Goal: Task Accomplishment & Management: Use online tool/utility

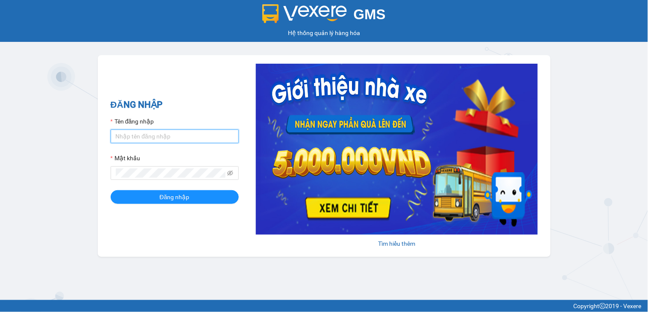
click at [173, 138] on input "Tên đăng nhập" at bounding box center [175, 136] width 128 height 14
type input "ngocthao.nhuquynh"
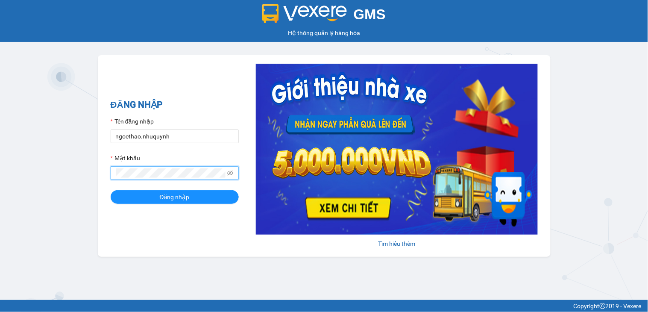
click at [111, 190] on button "Đăng nhập" at bounding box center [175, 197] width 128 height 14
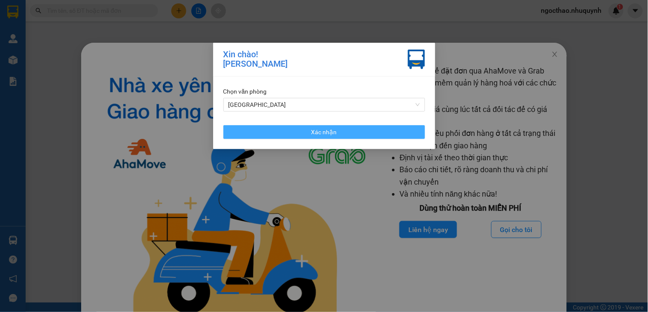
click at [326, 135] on span "Xác nhận" at bounding box center [324, 131] width 26 height 9
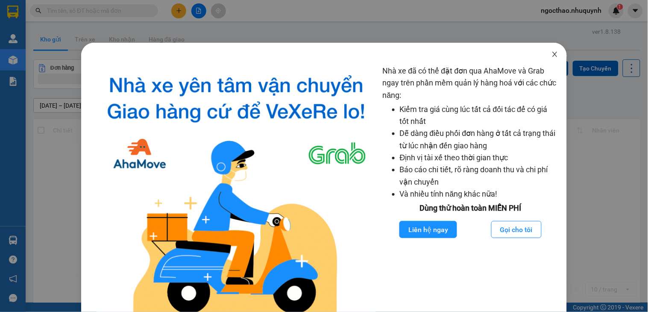
click at [553, 54] on icon "close" at bounding box center [555, 54] width 5 height 5
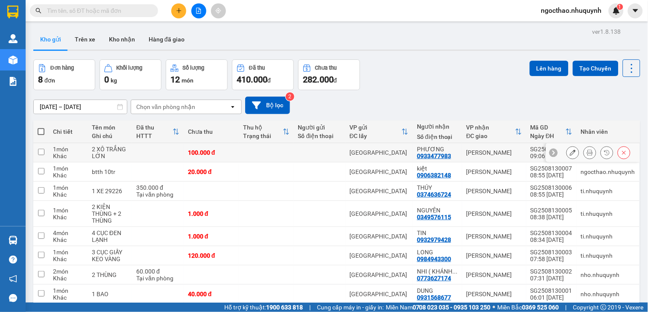
click at [587, 151] on icon at bounding box center [590, 152] width 6 height 6
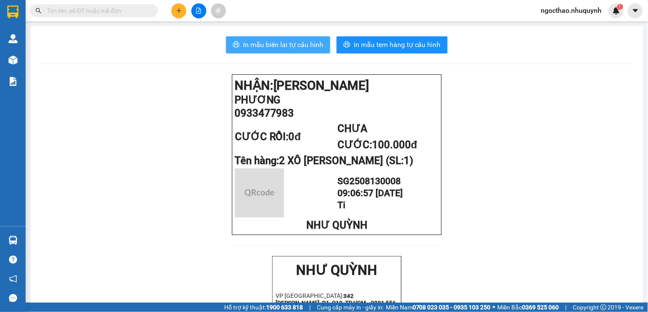
click at [283, 45] on span "In mẫu biên lai tự cấu hình" at bounding box center [283, 44] width 80 height 11
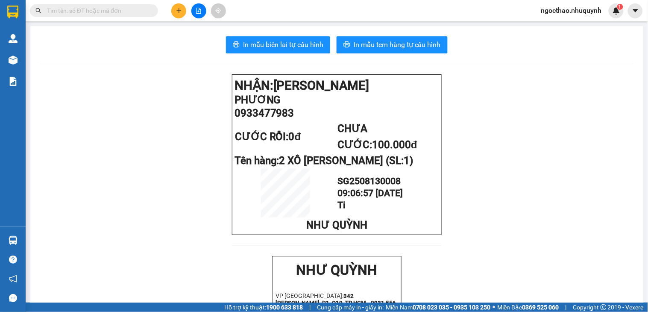
click at [97, 15] on span at bounding box center [94, 10] width 128 height 13
click at [105, 13] on input "text" at bounding box center [97, 10] width 101 height 9
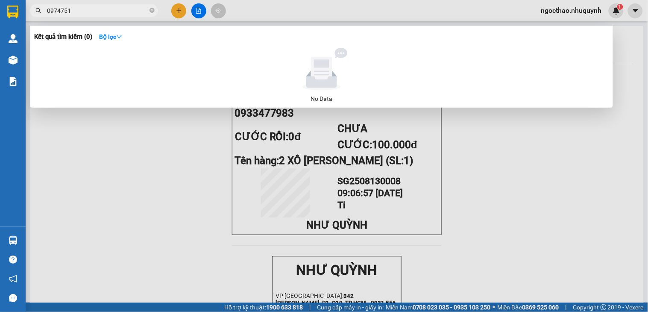
type input "09747515"
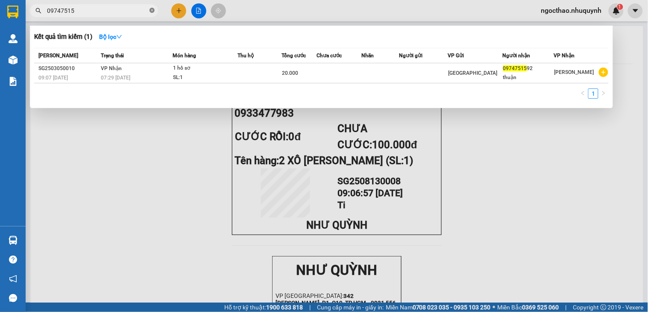
click at [154, 13] on span at bounding box center [151, 11] width 5 height 8
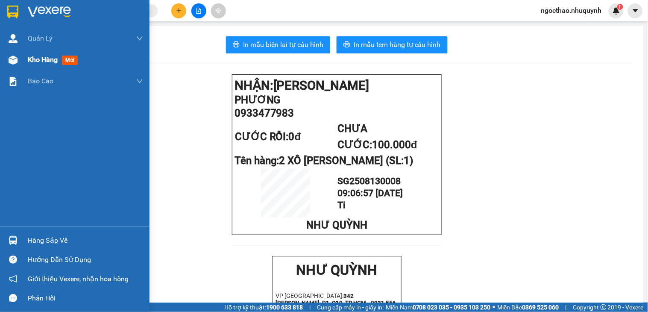
click at [39, 62] on span "Kho hàng" at bounding box center [43, 60] width 30 height 8
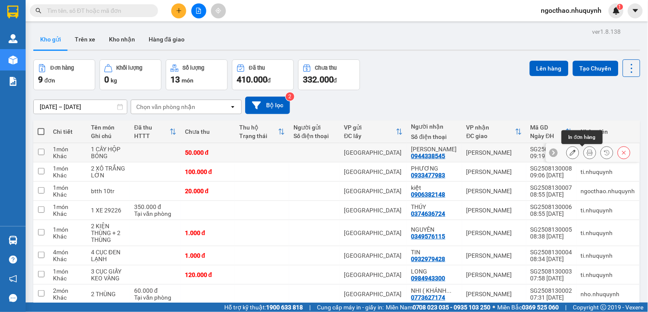
click at [584, 152] on button at bounding box center [590, 152] width 12 height 15
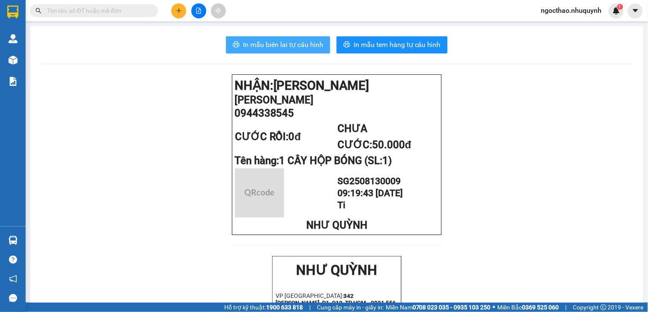
drag, startPoint x: 297, startPoint y: 40, endPoint x: 301, endPoint y: 41, distance: 4.4
click at [297, 40] on span "In mẫu biên lai tự cấu hình" at bounding box center [283, 44] width 80 height 11
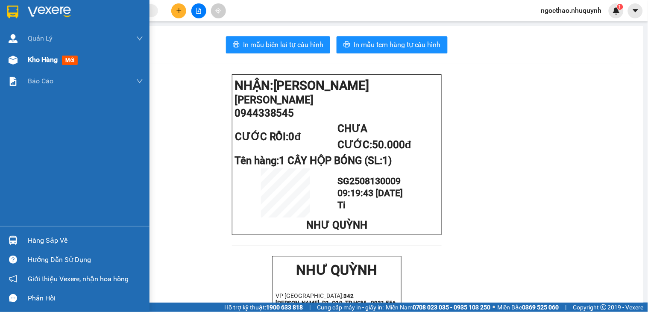
click at [36, 62] on span "Kho hàng" at bounding box center [43, 60] width 30 height 8
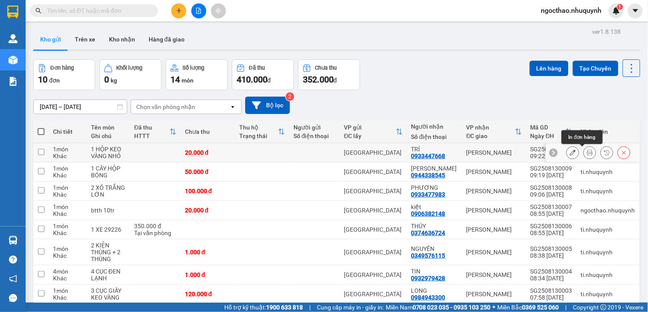
click at [584, 151] on button at bounding box center [590, 152] width 12 height 15
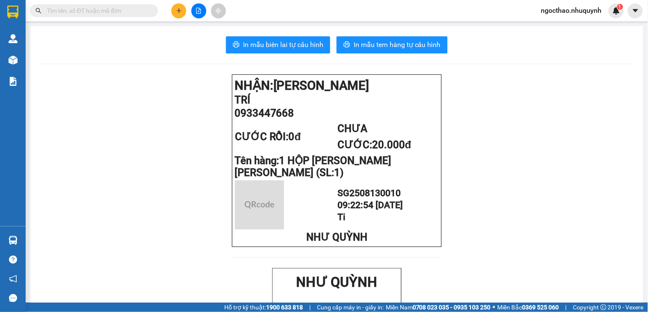
drag, startPoint x: 258, startPoint y: 44, endPoint x: 330, endPoint y: 72, distance: 76.9
click at [258, 44] on span "In mẫu biên lai tự cấu hình" at bounding box center [283, 44] width 80 height 11
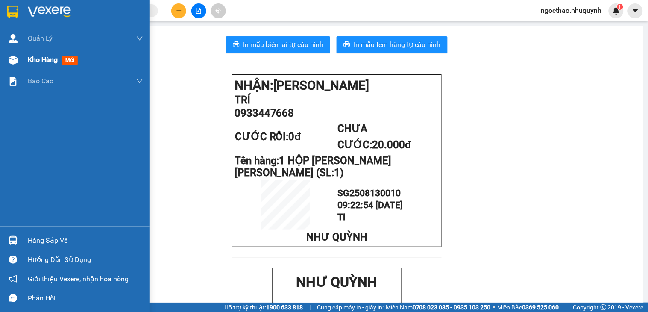
click at [32, 61] on span "Kho hàng" at bounding box center [43, 60] width 30 height 8
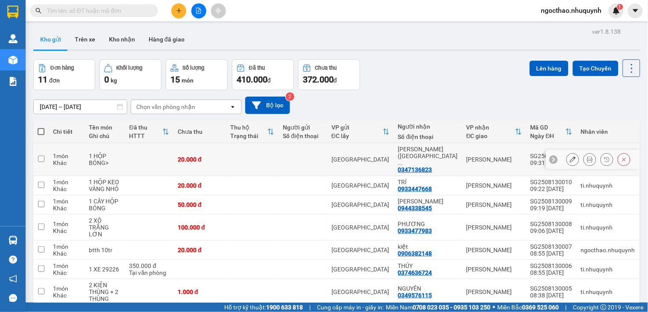
click at [584, 152] on button at bounding box center [590, 159] width 12 height 15
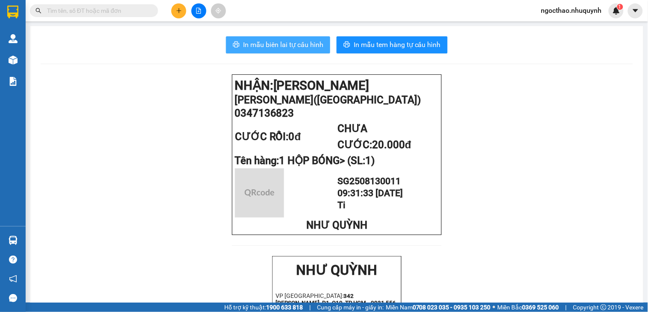
drag, startPoint x: 272, startPoint y: 43, endPoint x: 285, endPoint y: 49, distance: 14.1
click at [272, 43] on span "In mẫu biên lai tự cấu hình" at bounding box center [283, 44] width 80 height 11
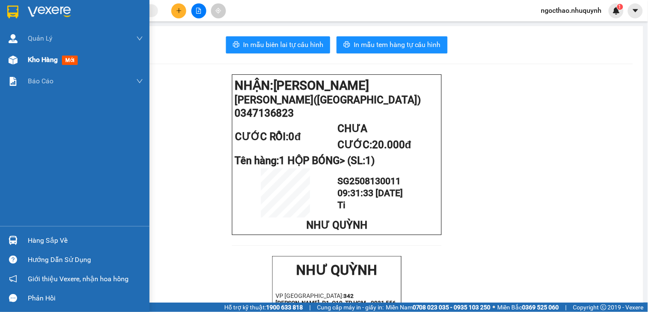
click at [43, 58] on span "Kho hàng" at bounding box center [43, 60] width 30 height 8
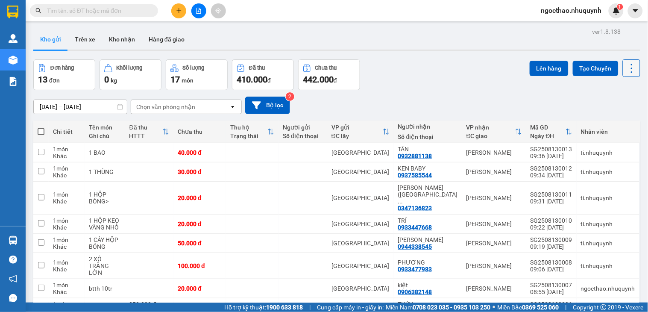
click at [627, 64] on icon at bounding box center [632, 68] width 12 height 12
click at [608, 123] on span "Làm mới" at bounding box center [611, 122] width 23 height 9
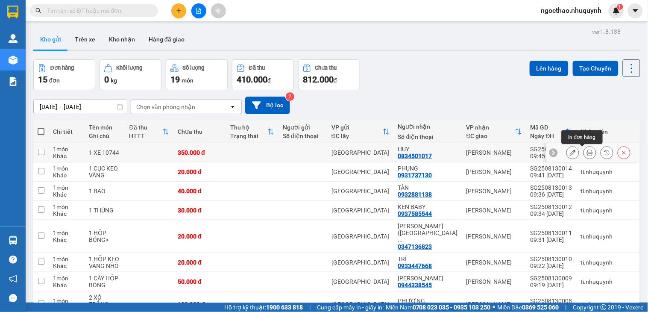
click at [587, 150] on icon at bounding box center [590, 152] width 6 height 6
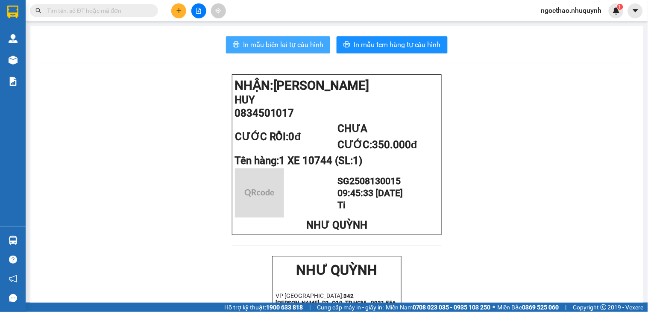
click at [293, 45] on span "In mẫu biên lai tự cấu hình" at bounding box center [283, 44] width 80 height 11
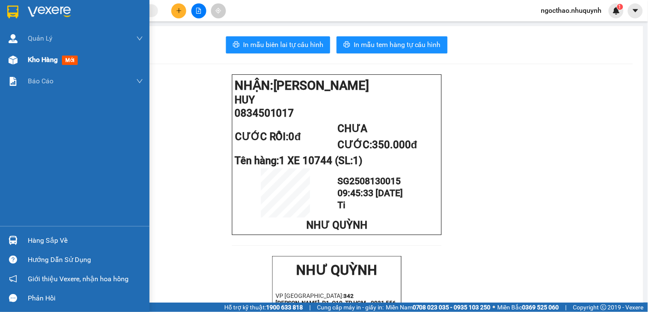
click at [40, 65] on div "Kho hàng mới" at bounding box center [54, 59] width 53 height 11
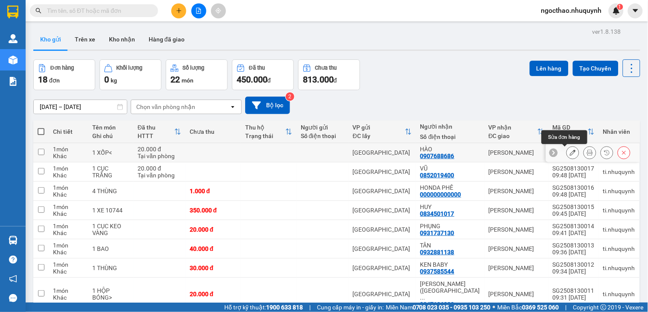
click at [587, 151] on icon at bounding box center [590, 152] width 6 height 6
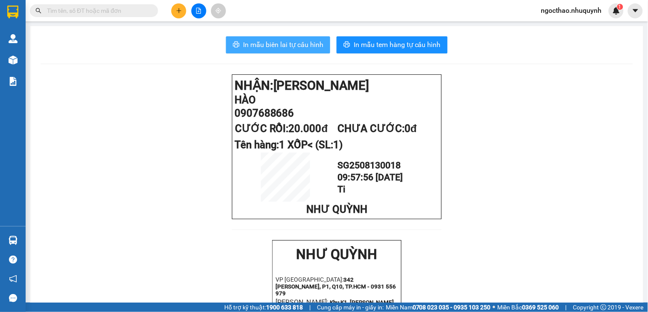
drag, startPoint x: 317, startPoint y: 44, endPoint x: 636, endPoint y: 157, distance: 338.1
click at [319, 44] on span "In mẫu biên lai tự cấu hình" at bounding box center [283, 44] width 80 height 11
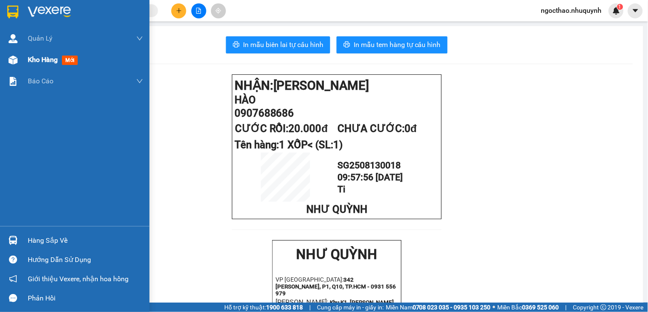
click at [37, 57] on span "Kho hàng" at bounding box center [43, 60] width 30 height 8
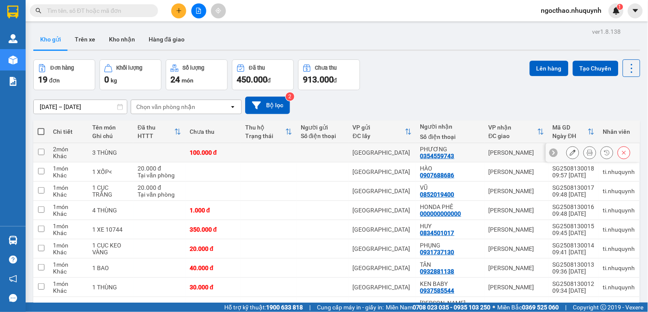
click at [587, 149] on icon at bounding box center [590, 152] width 6 height 6
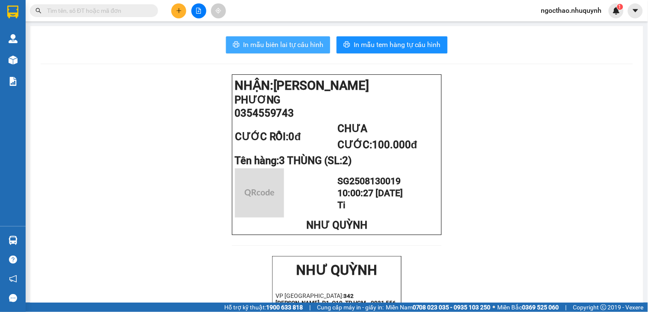
click at [269, 40] on span "In mẫu biên lai tự cấu hình" at bounding box center [283, 44] width 80 height 11
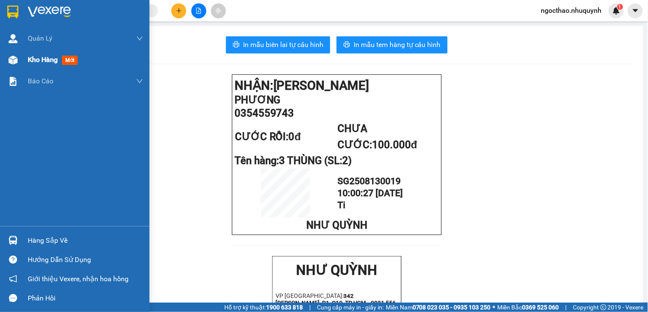
click at [40, 64] on span "Kho hàng" at bounding box center [43, 60] width 30 height 8
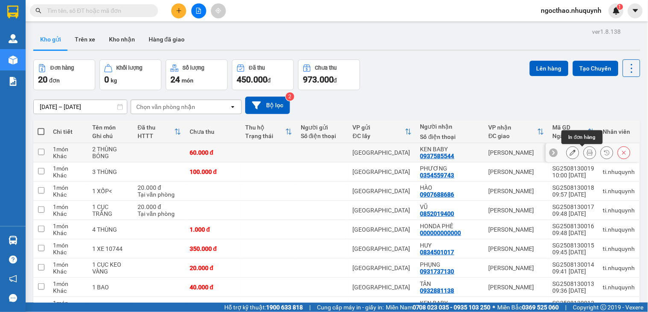
click at [587, 154] on icon at bounding box center [590, 152] width 6 height 6
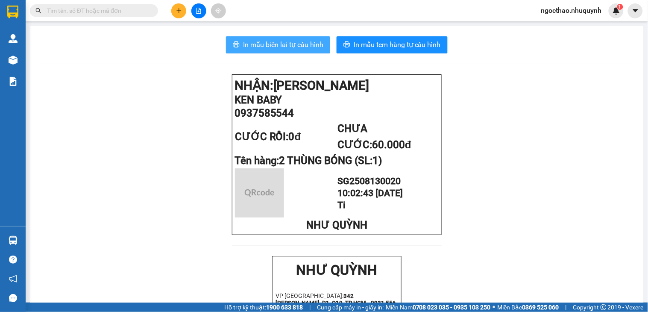
click at [304, 47] on span "In mẫu biên lai tự cấu hình" at bounding box center [283, 44] width 80 height 11
